Goal: Navigation & Orientation: Find specific page/section

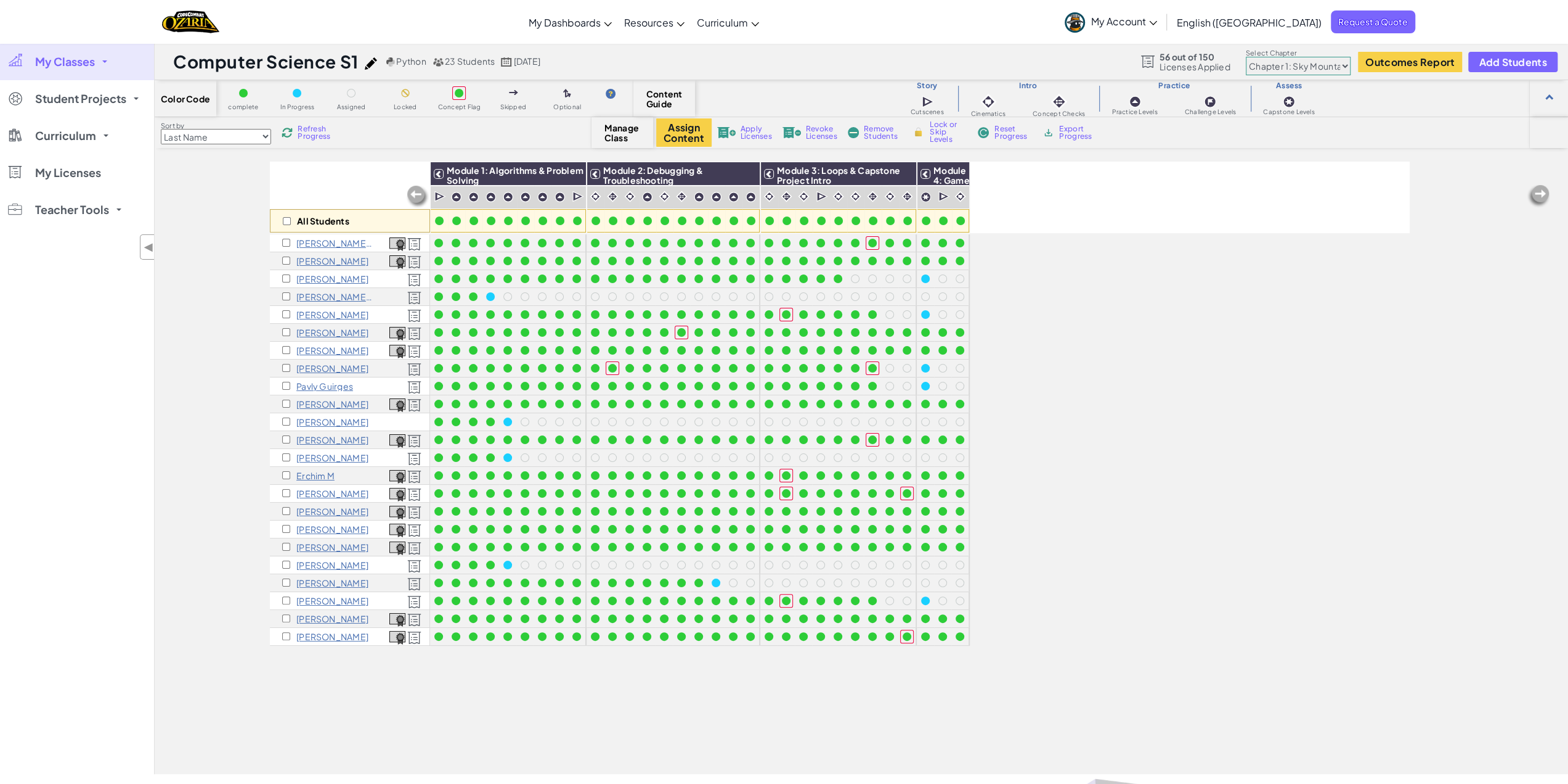
click at [80, 60] on span "My Classes" at bounding box center [65, 62] width 60 height 11
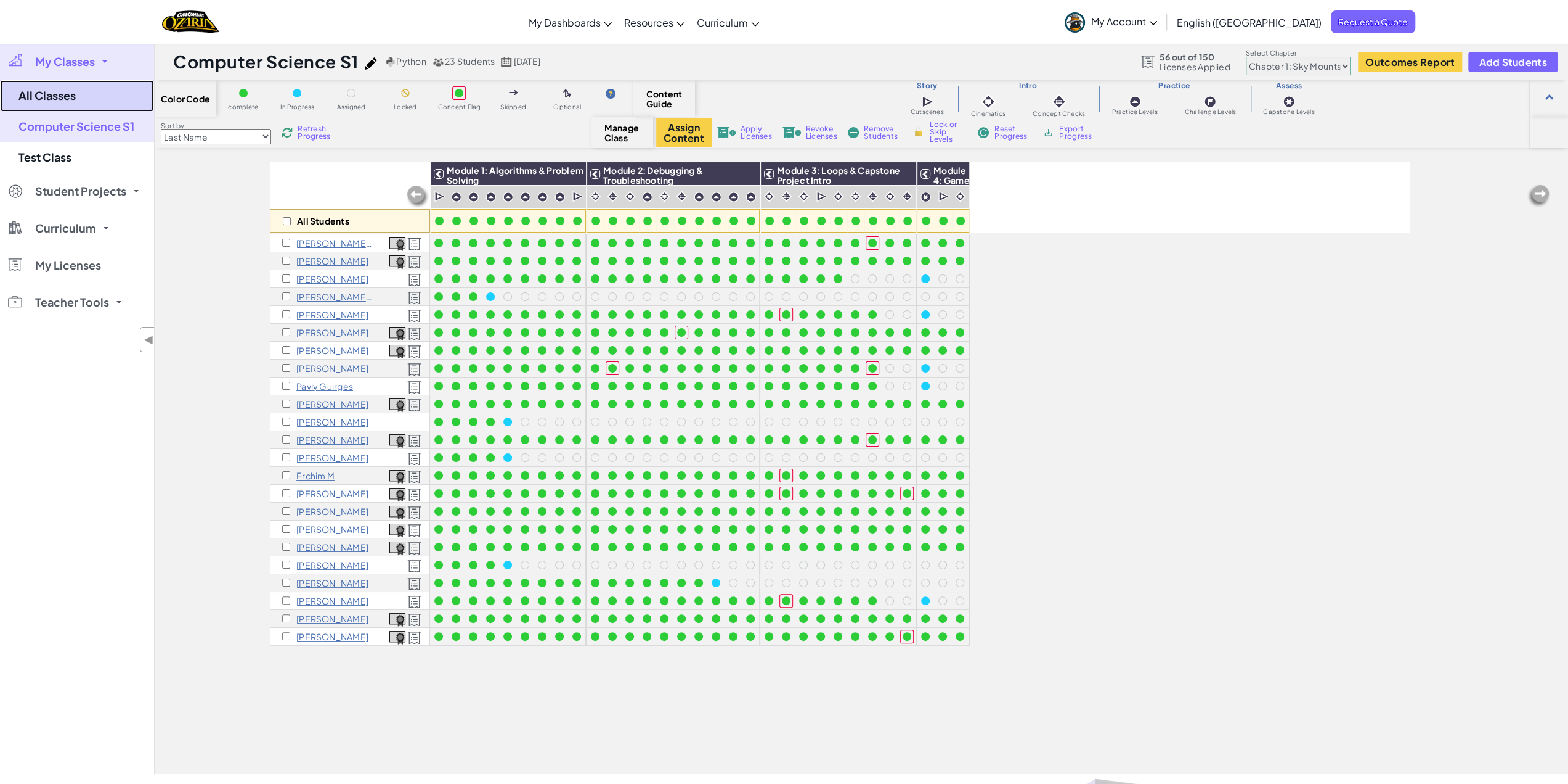
click at [55, 93] on link "All Classes" at bounding box center [77, 95] width 154 height 31
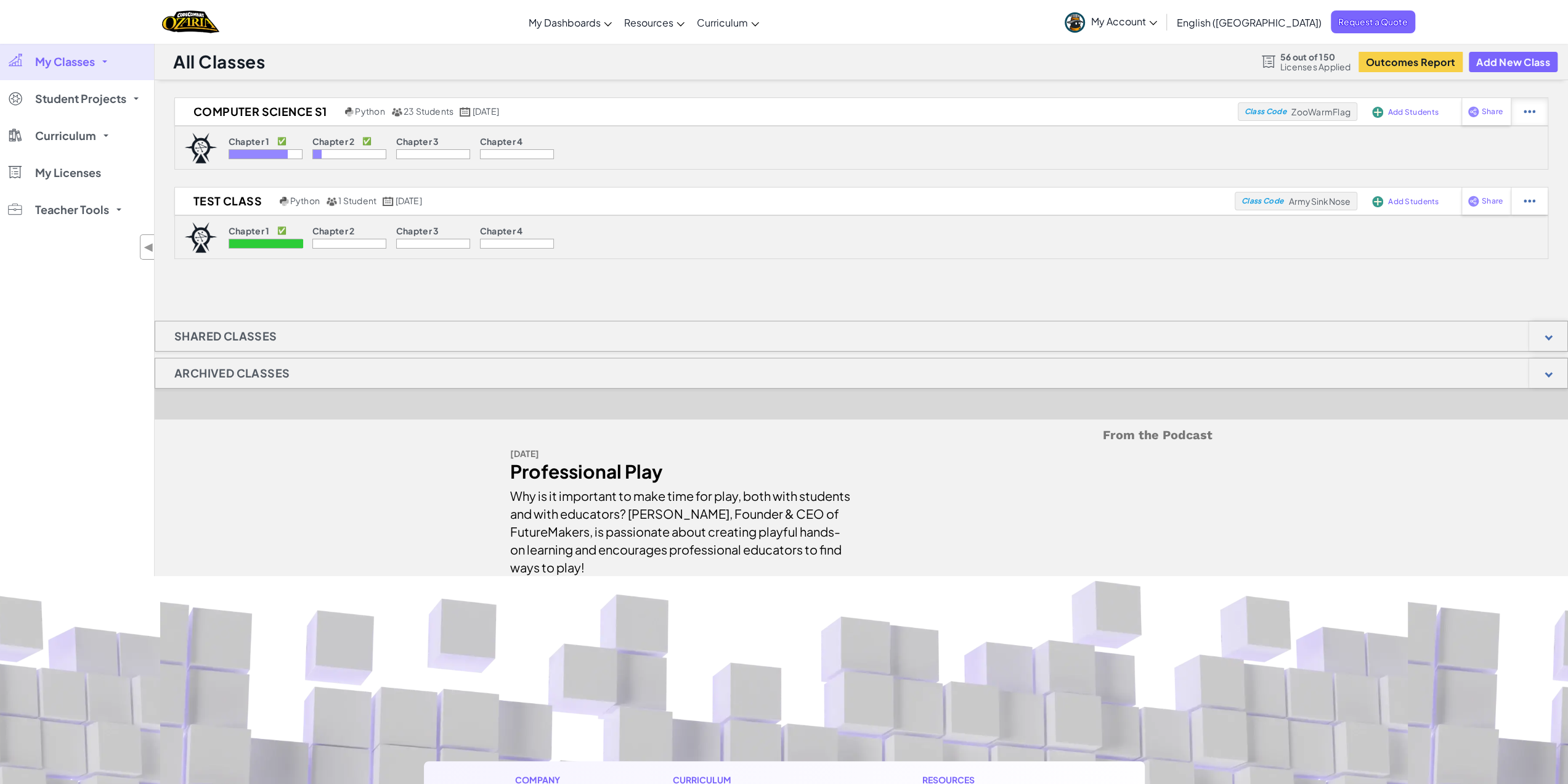
click at [1539, 110] on div at bounding box center [1529, 111] width 37 height 28
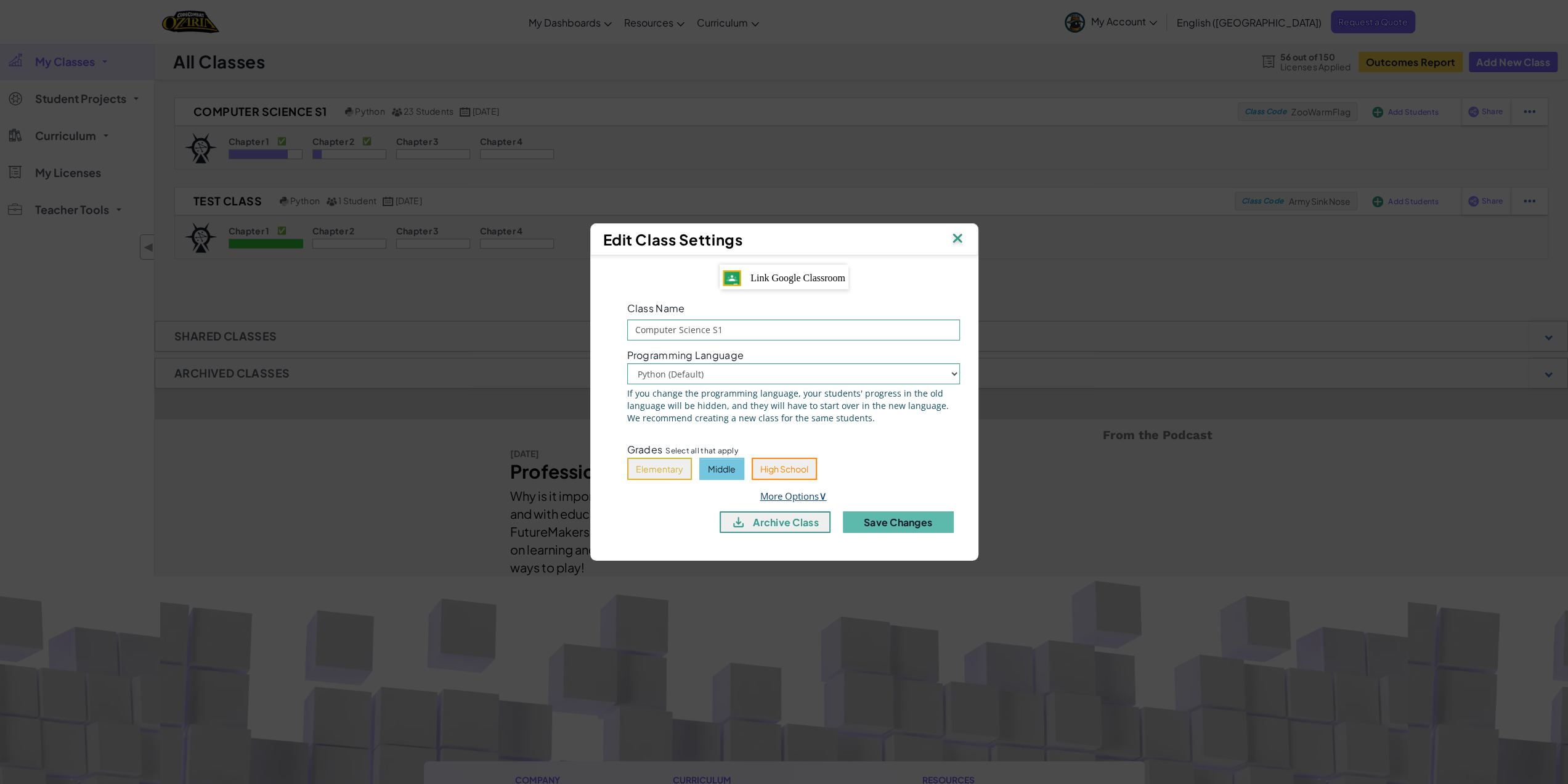
click at [803, 494] on link "More Options ∨" at bounding box center [794, 496] width 67 height 12
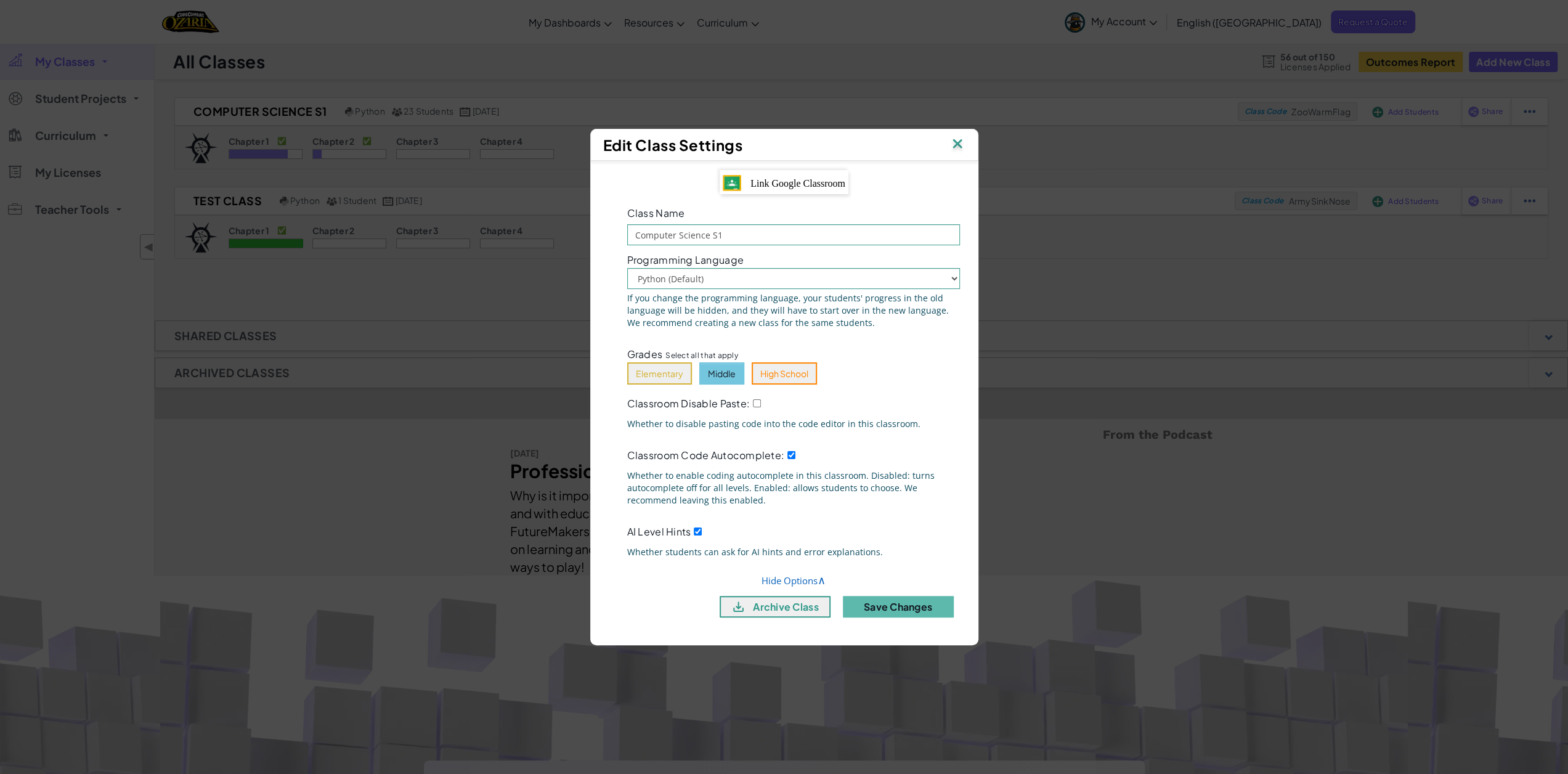
click at [958, 136] on img at bounding box center [958, 145] width 16 height 18
